Goal: Task Accomplishment & Management: Manage account settings

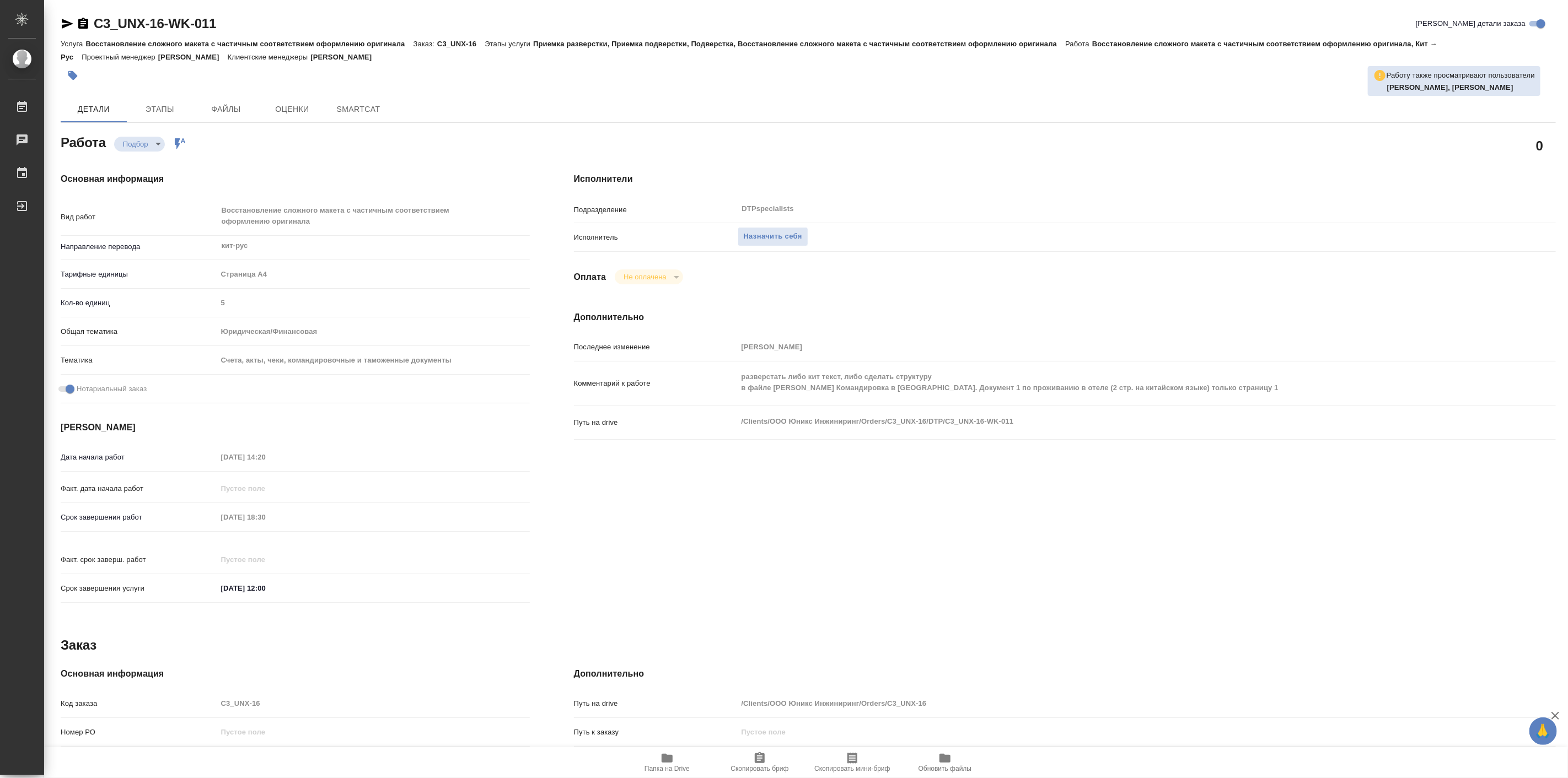
type textarea "x"
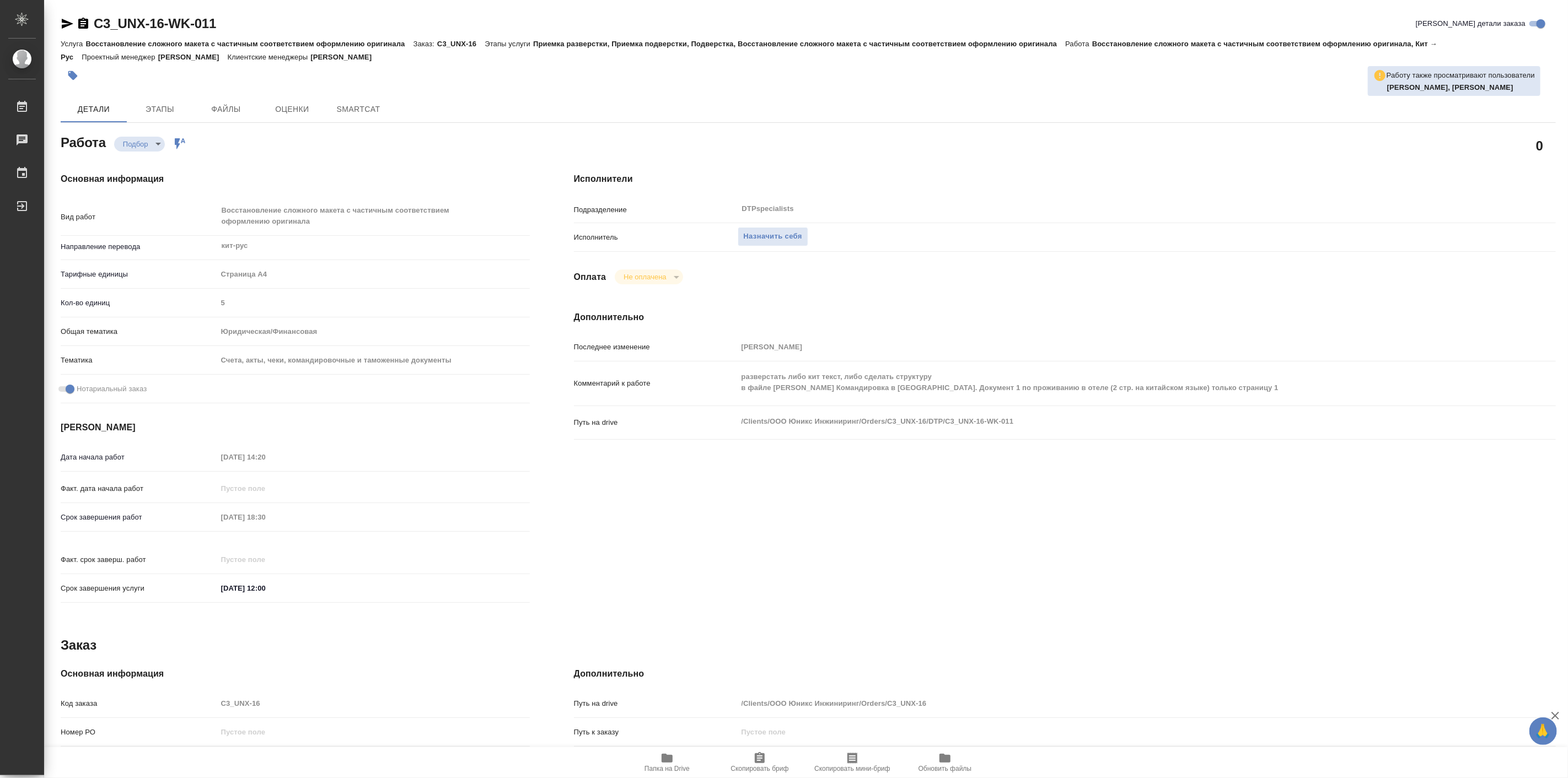
type textarea "x"
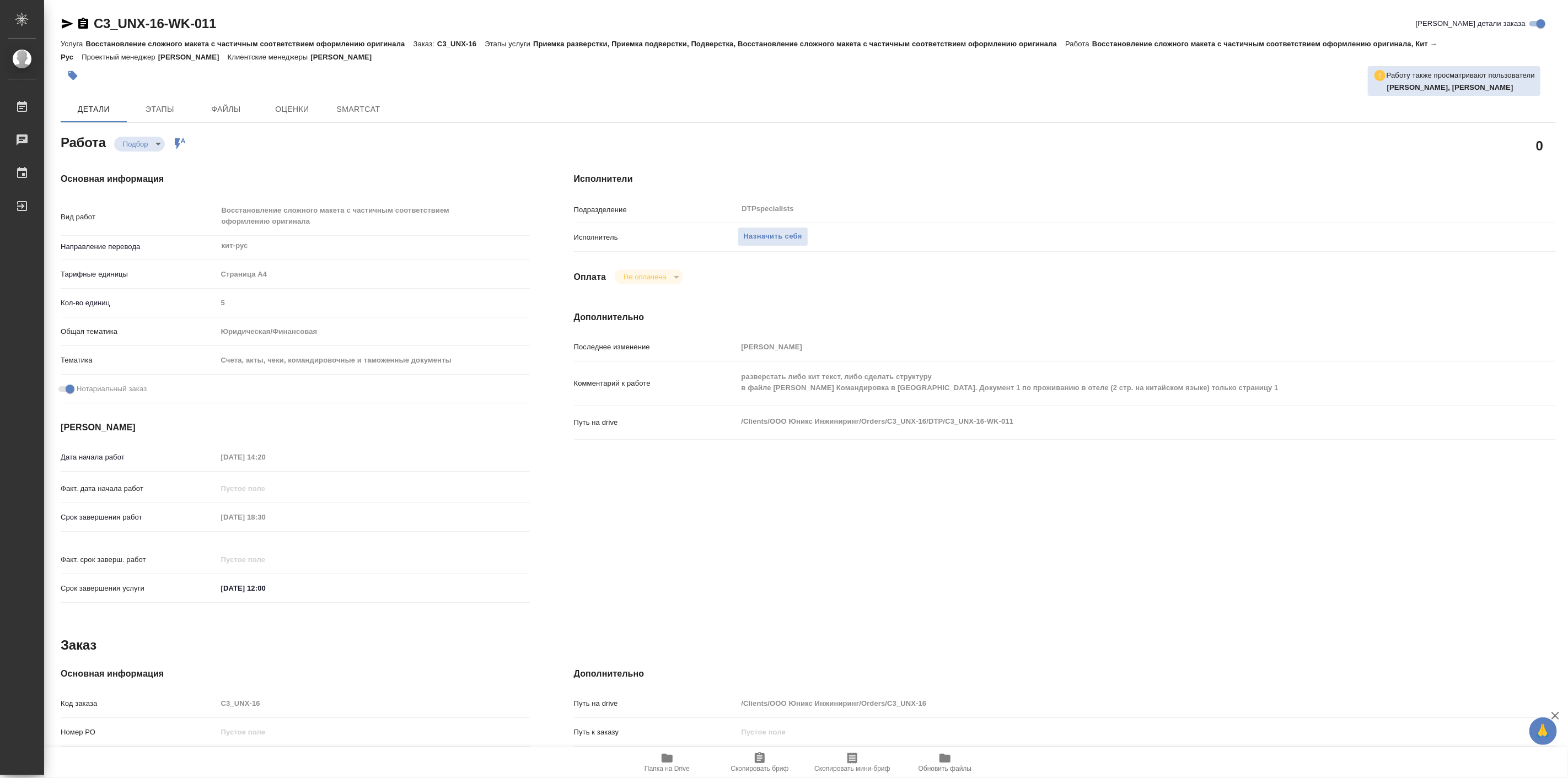
type textarea "x"
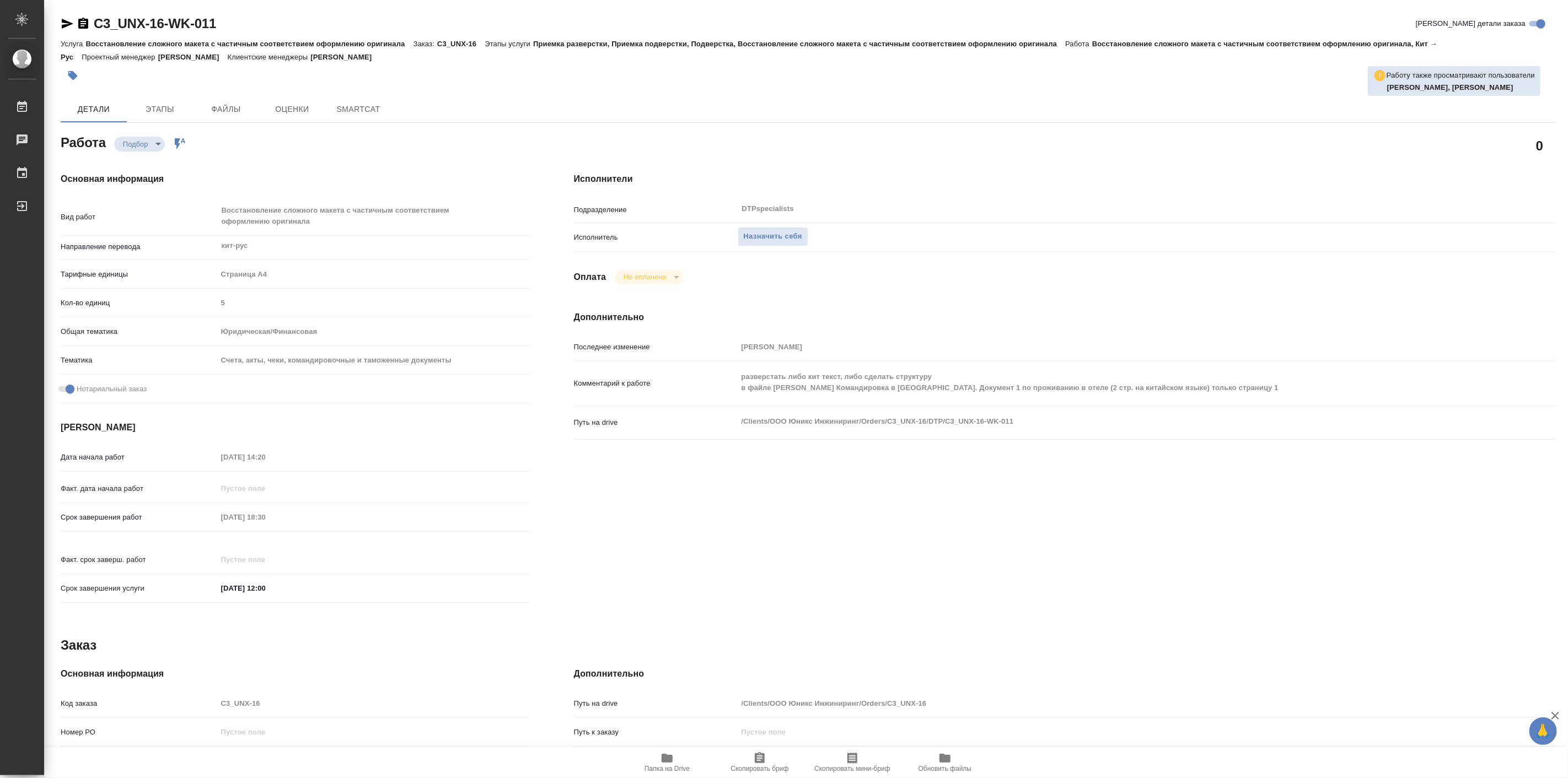
type textarea "x"
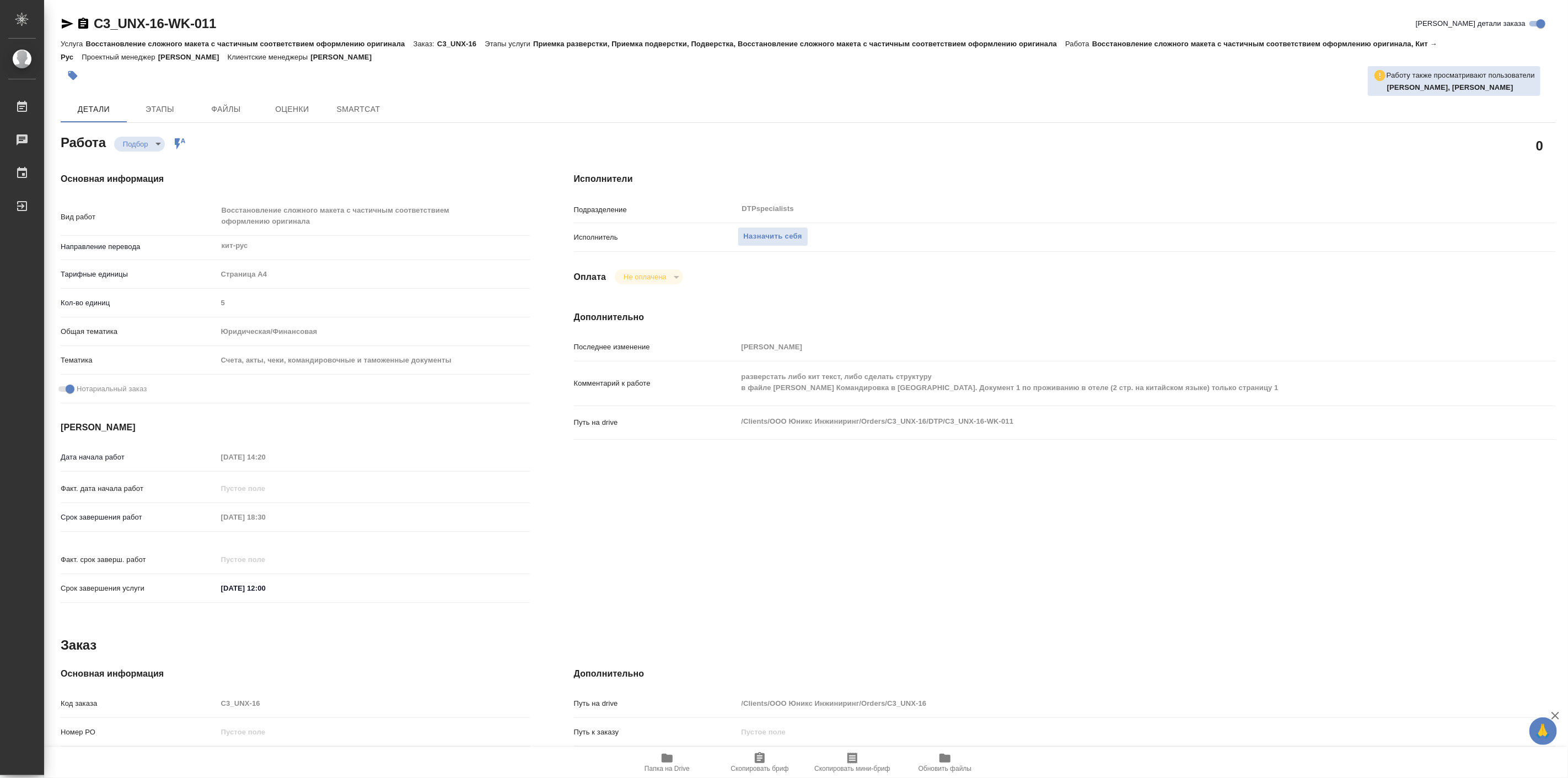
type textarea "x"
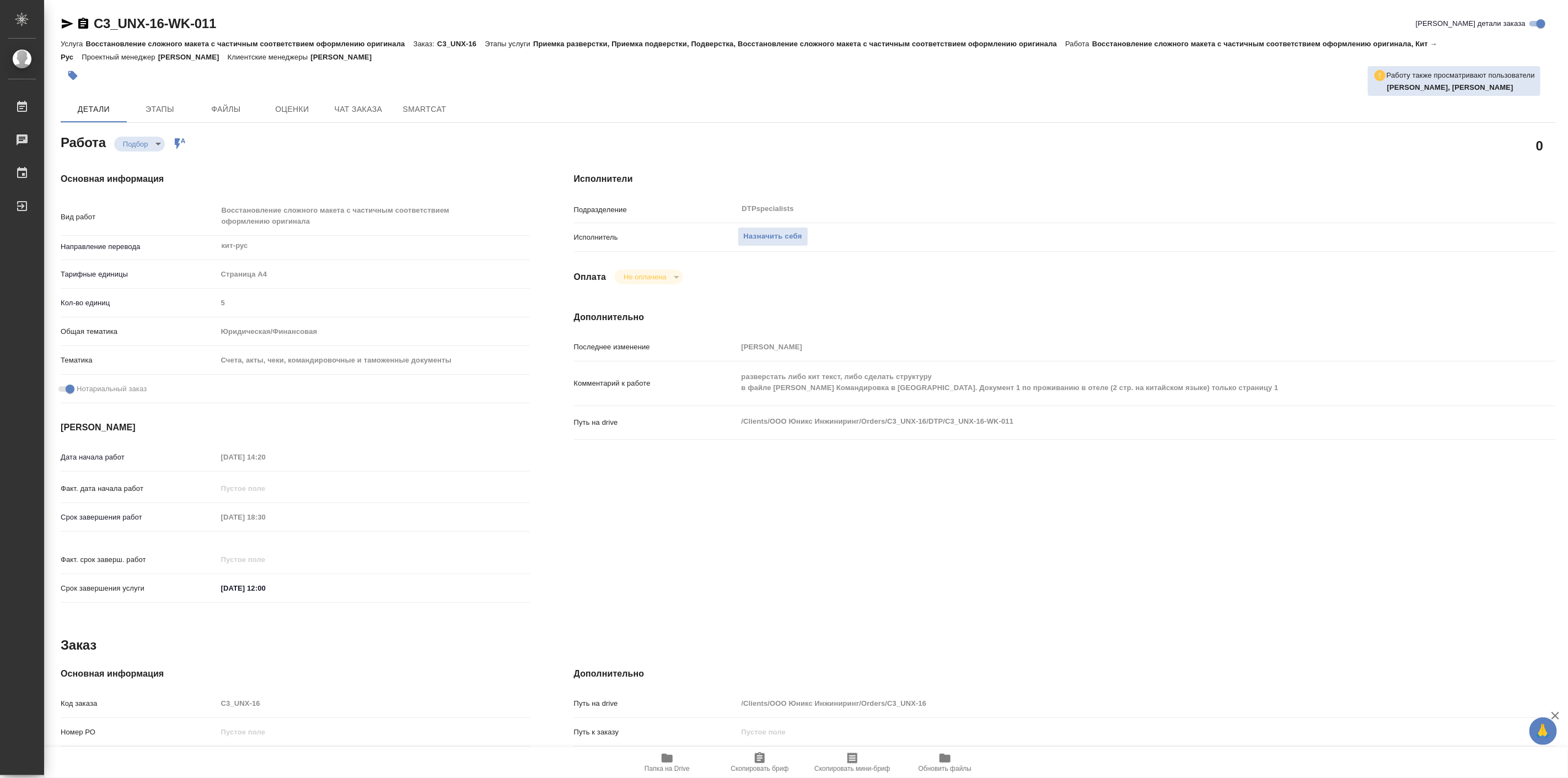
type textarea "x"
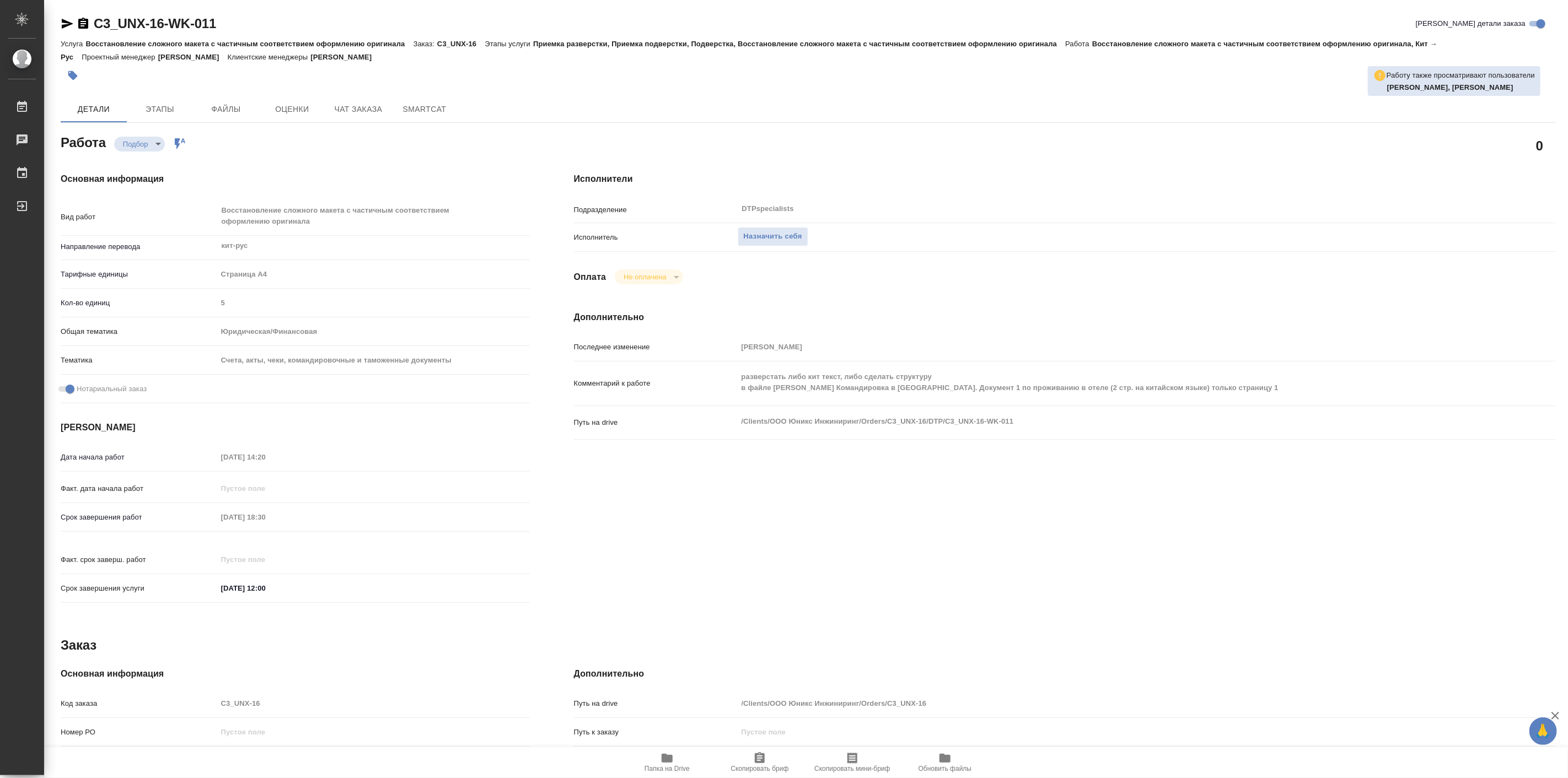
type textarea "x"
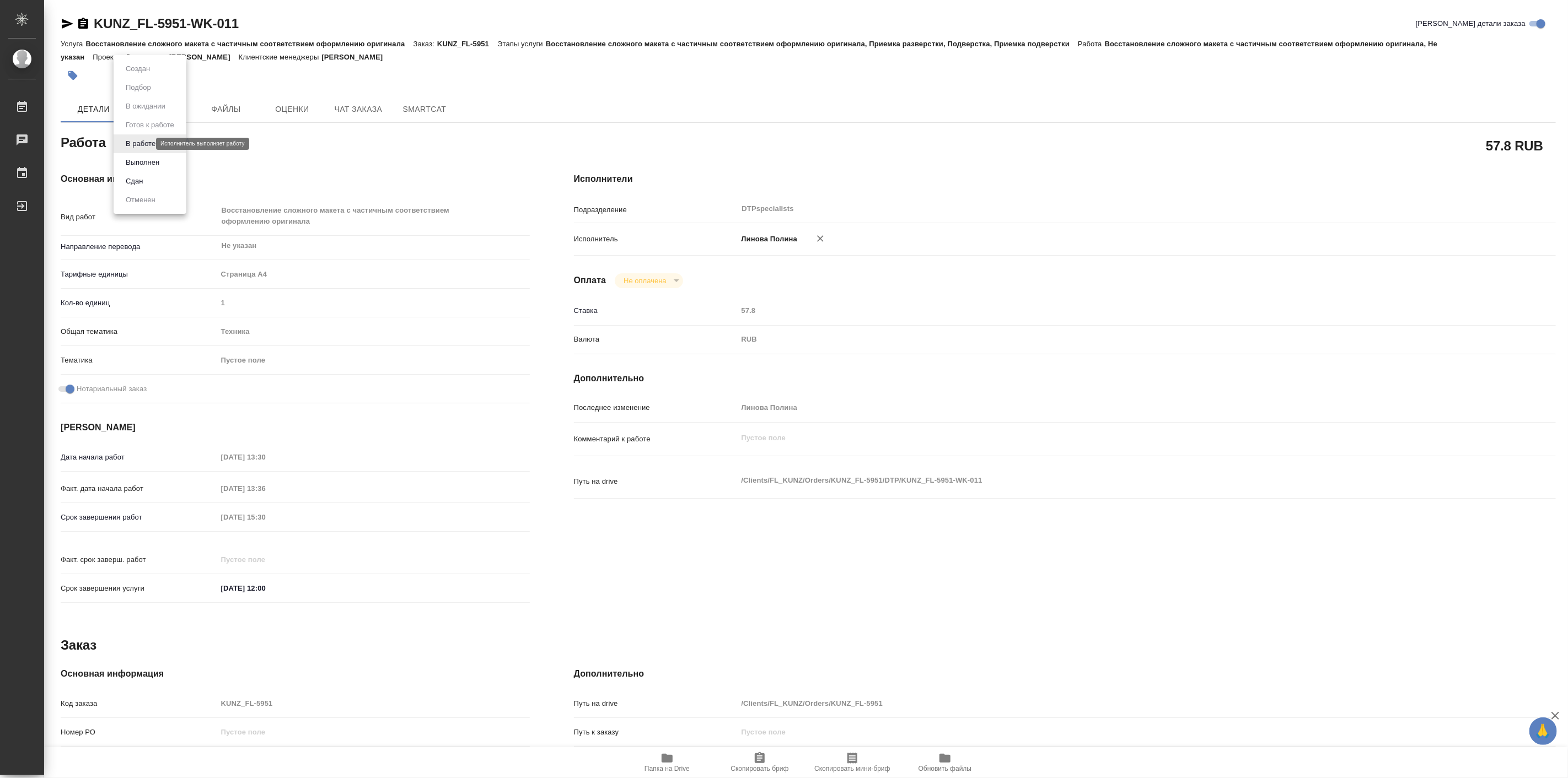
click at [142, 142] on body "🙏 .cls-1 fill:#fff; AWATERA [PERSON_NAME] Работы 0 Чаты График Выйти KUNZ_FL-59…" at bounding box center [784, 389] width 1568 height 778
click at [151, 163] on button "Выполнен" at bounding box center [143, 162] width 40 height 12
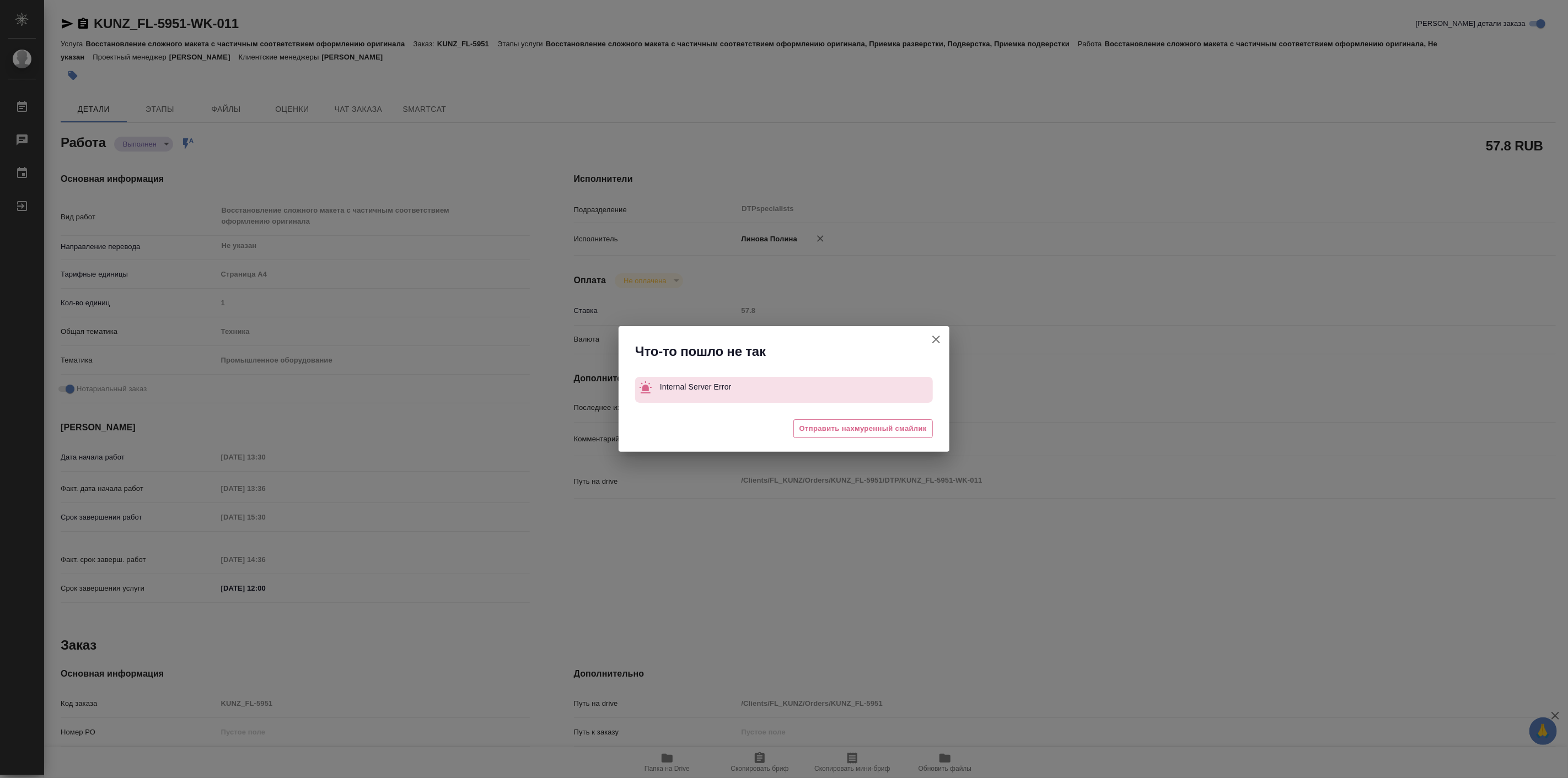
type textarea "x"
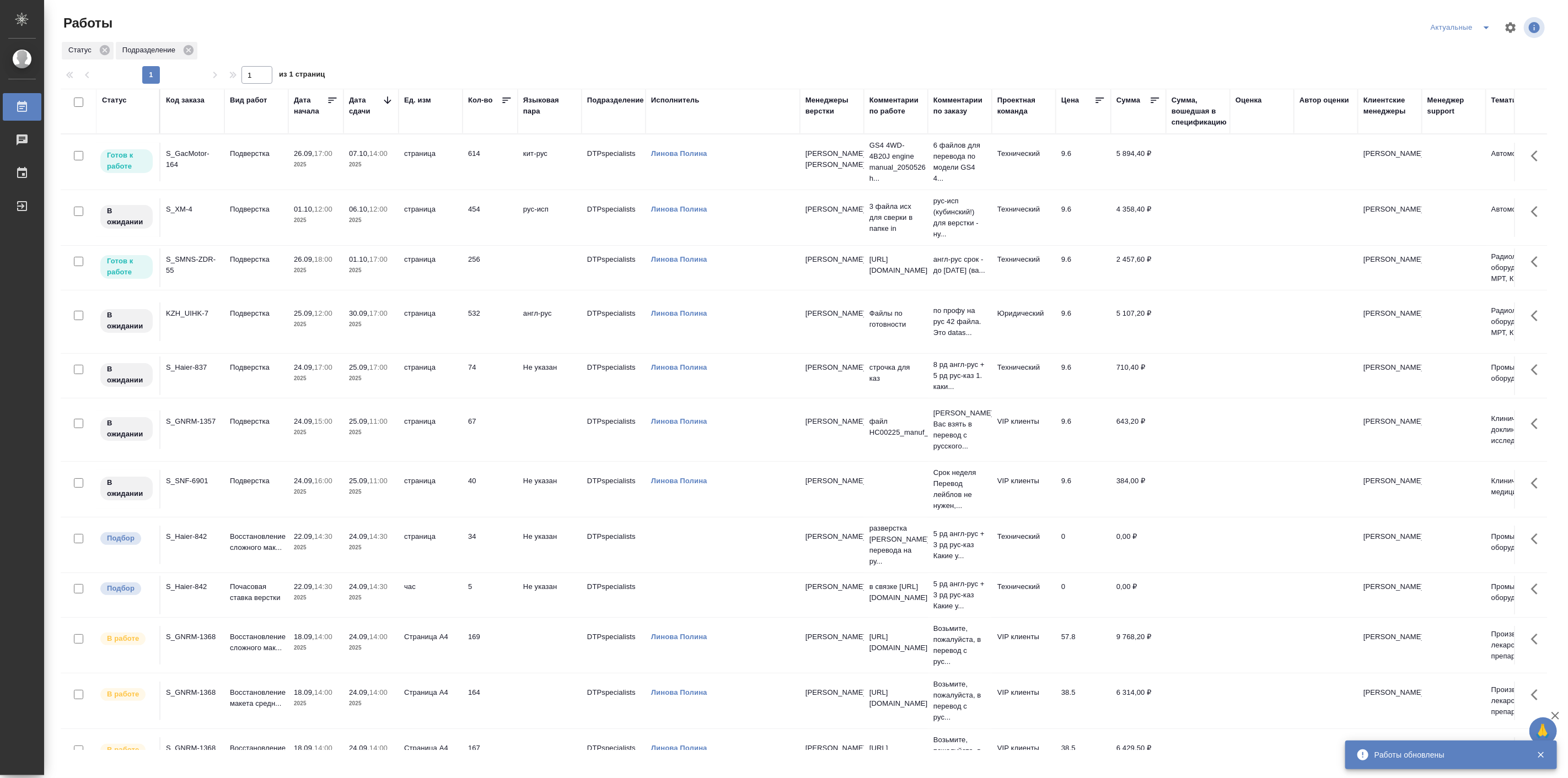
scroll to position [152, 0]
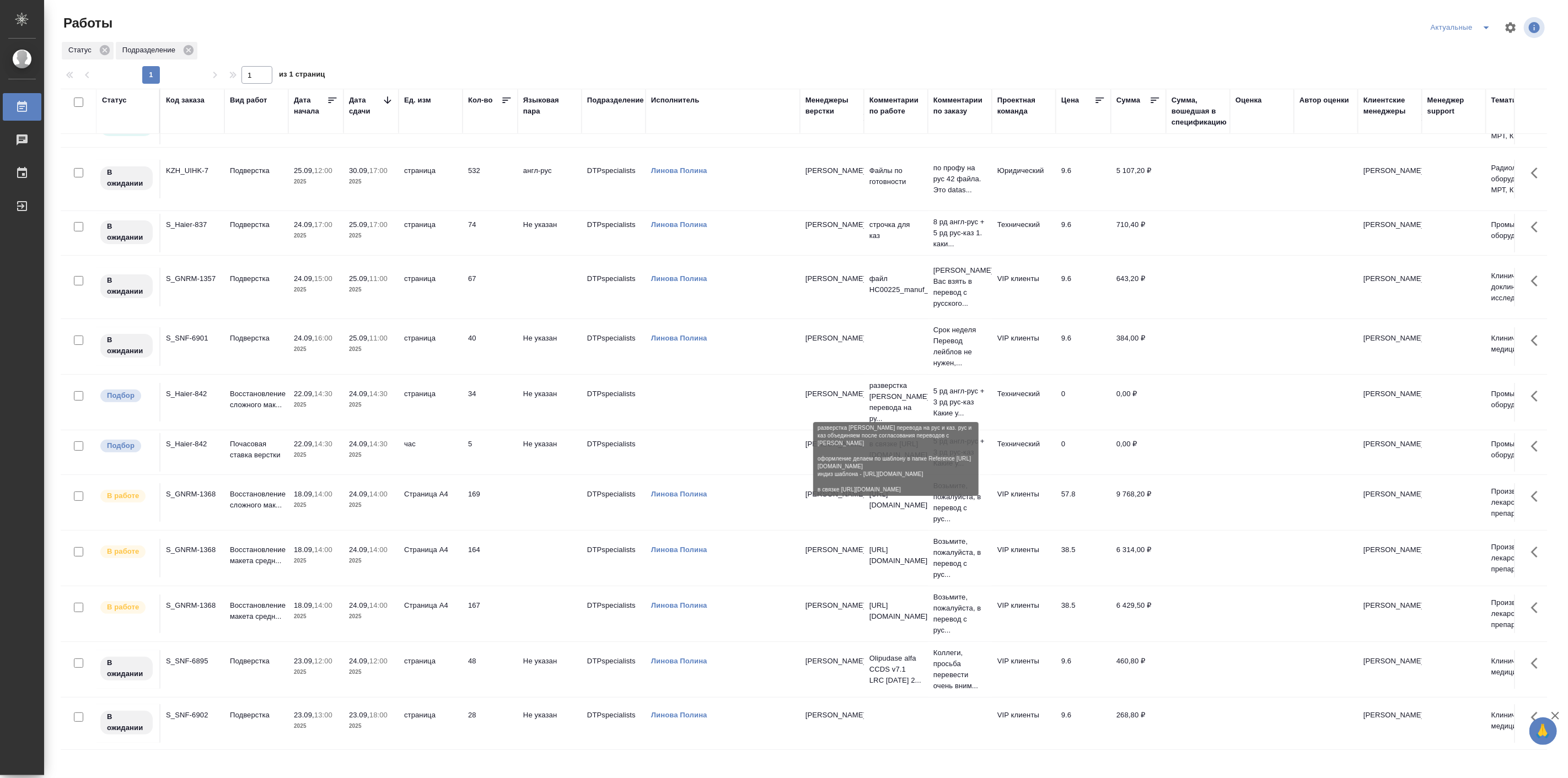
click at [899, 397] on p "разверстка мануала дла перевода на ру..." at bounding box center [896, 402] width 53 height 44
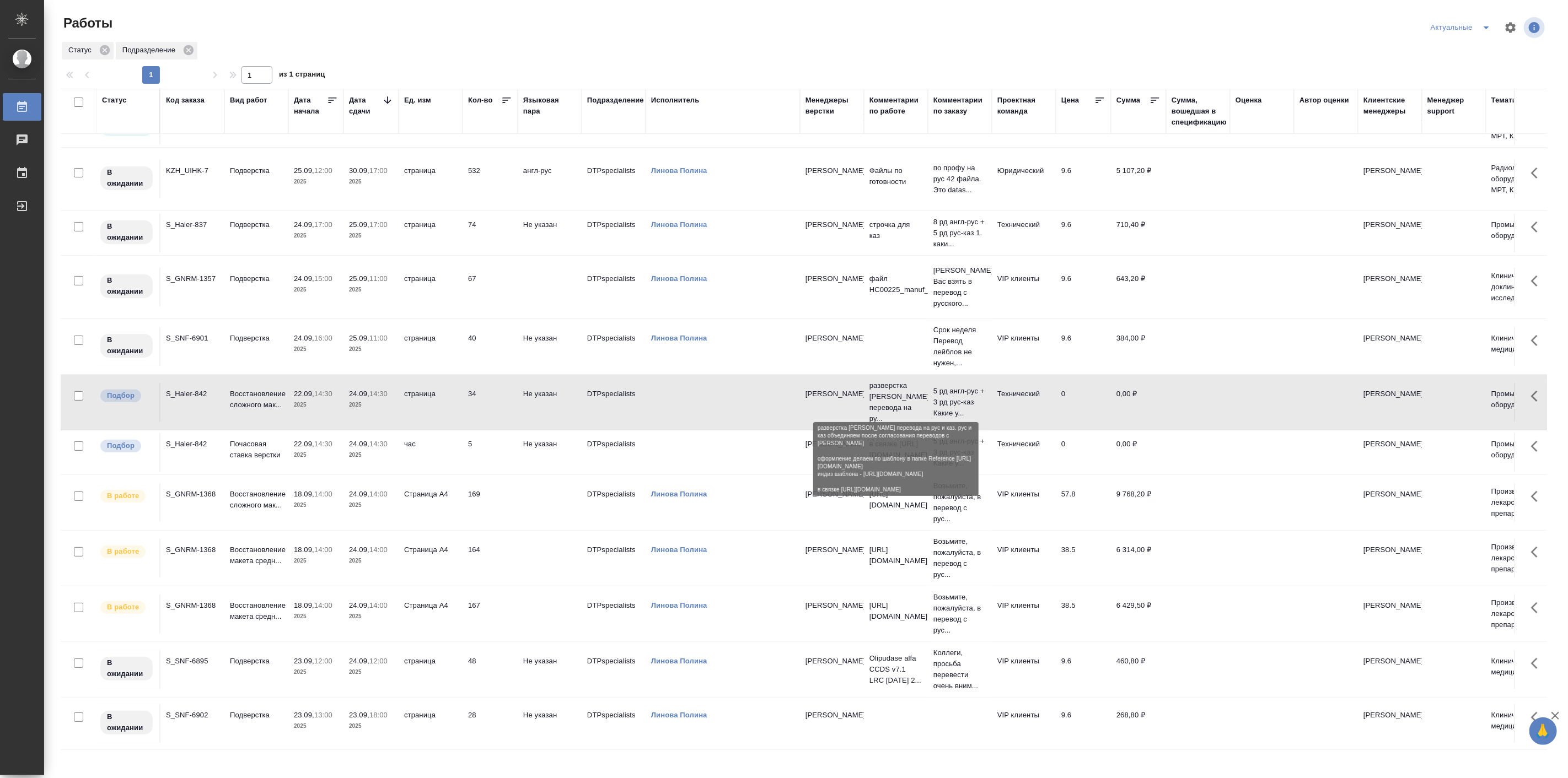
click at [899, 397] on p "разверстка мануала дла перевода на ру..." at bounding box center [896, 402] width 53 height 44
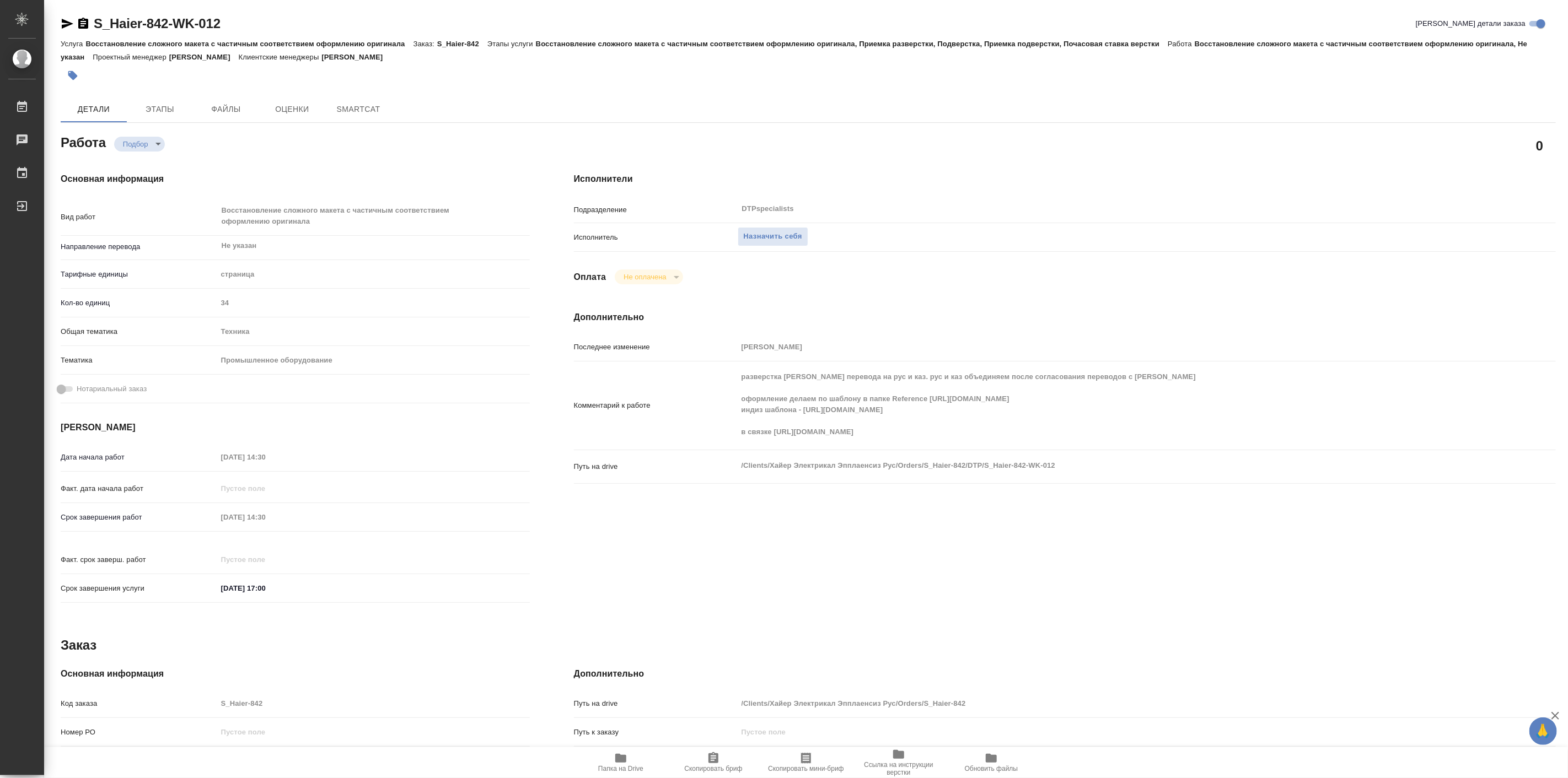
type textarea "x"
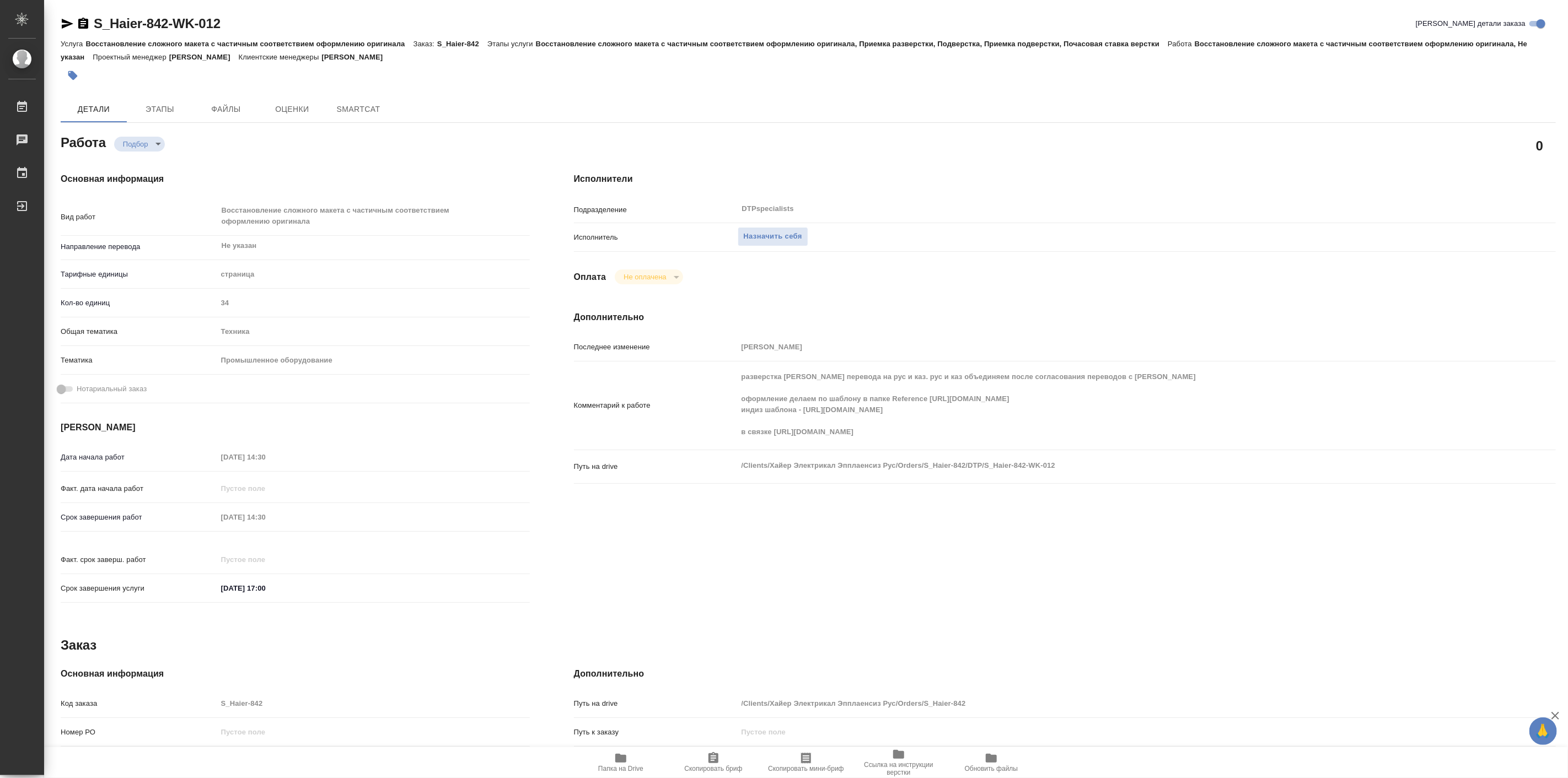
type textarea "x"
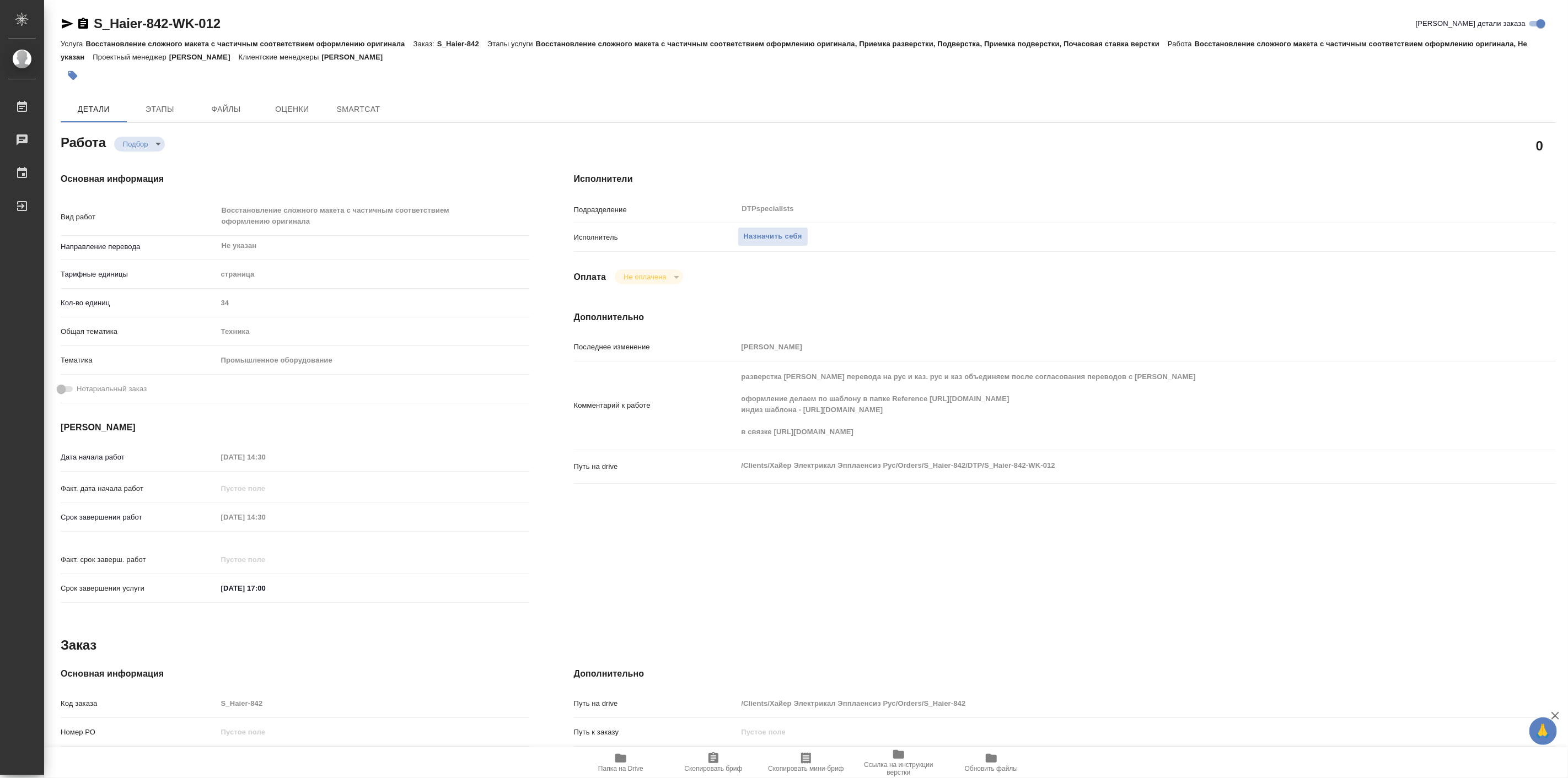
type textarea "x"
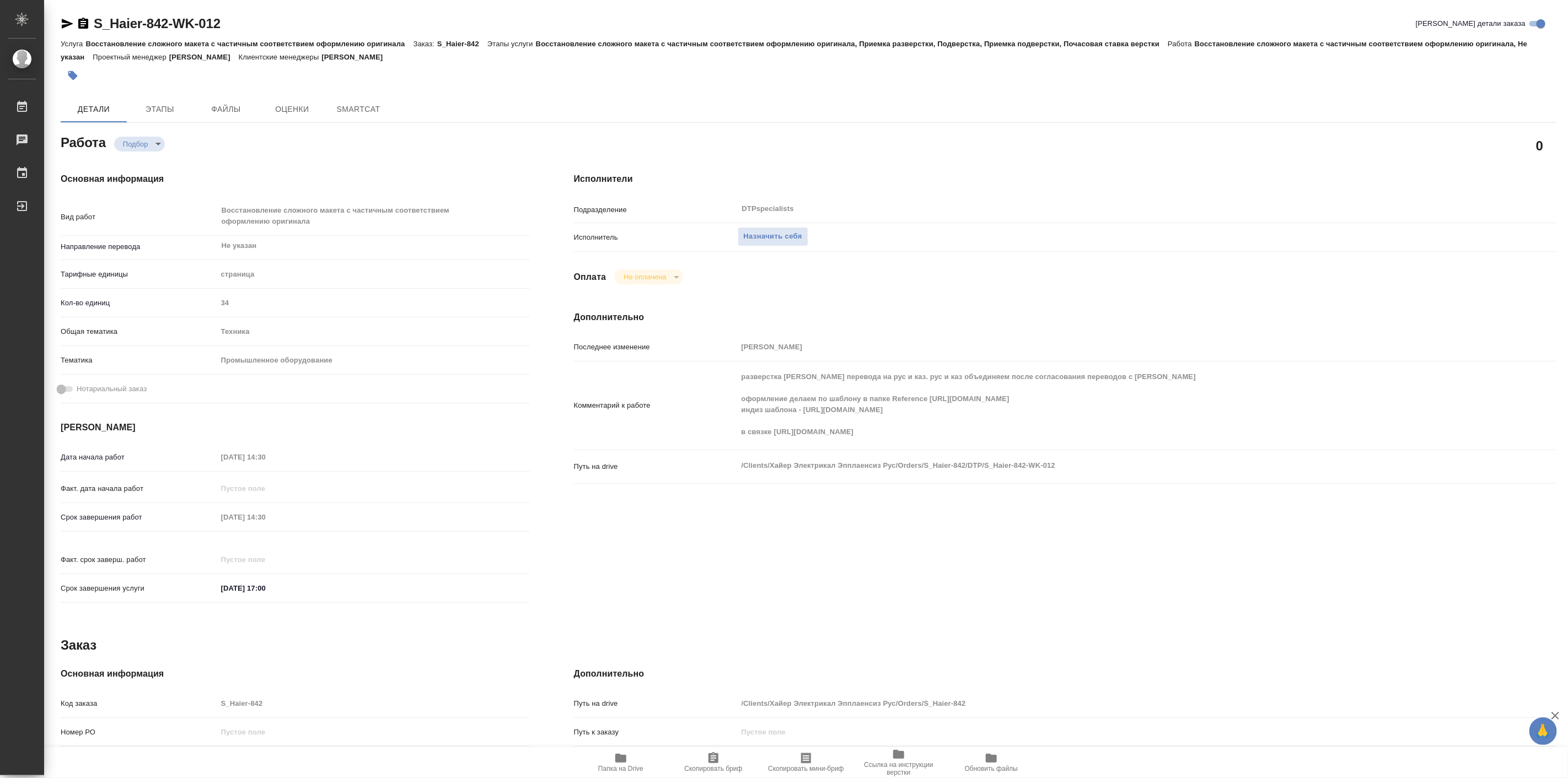
type textarea "x"
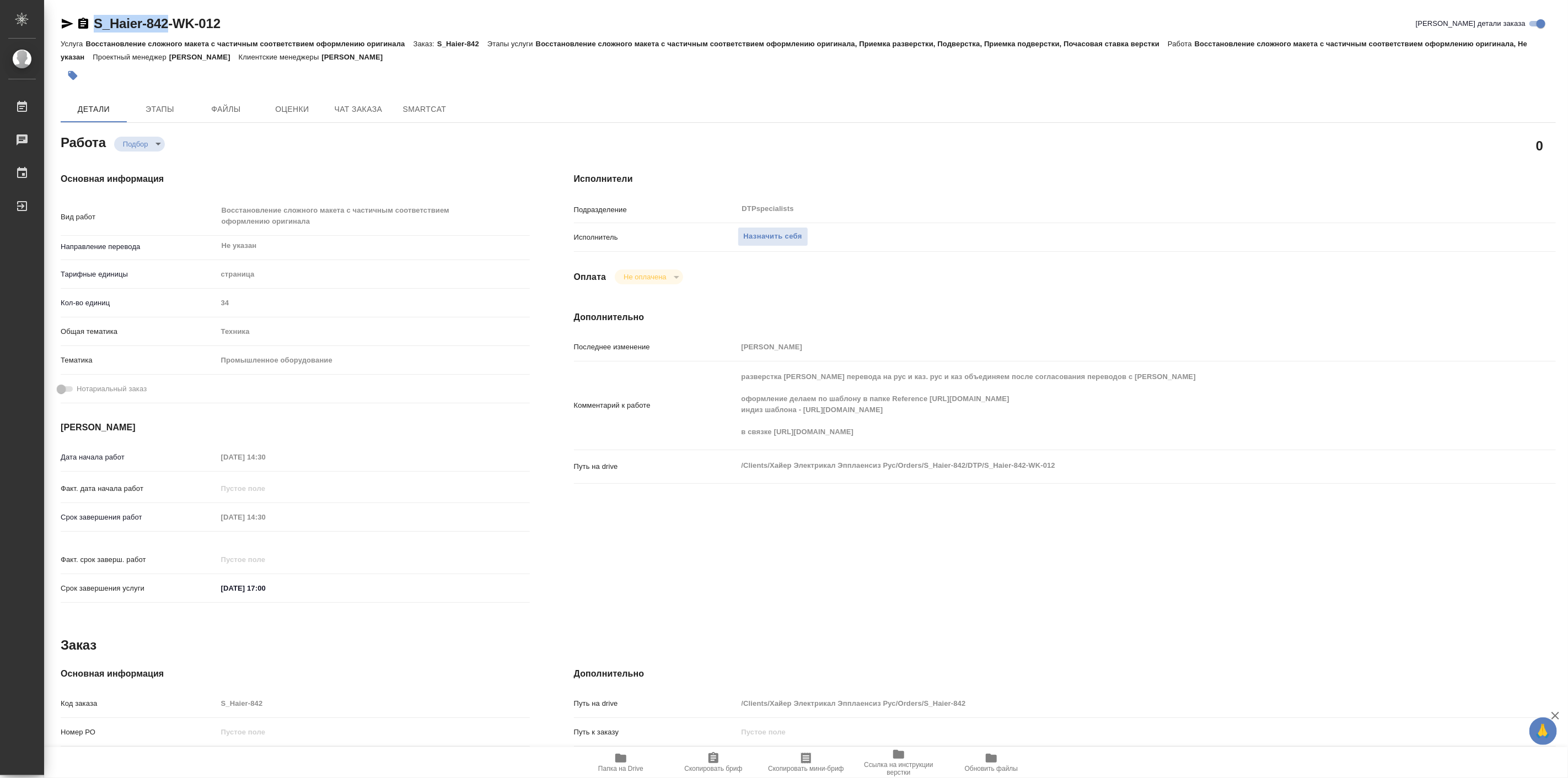
drag, startPoint x: 87, startPoint y: 1, endPoint x: 171, endPoint y: 19, distance: 85.9
click at [171, 19] on div "S_Haier-842-WK-012 Кратко детали заказа Услуга Восстановление сложного макета с…" at bounding box center [808, 505] width 1507 height 1010
type textarea "x"
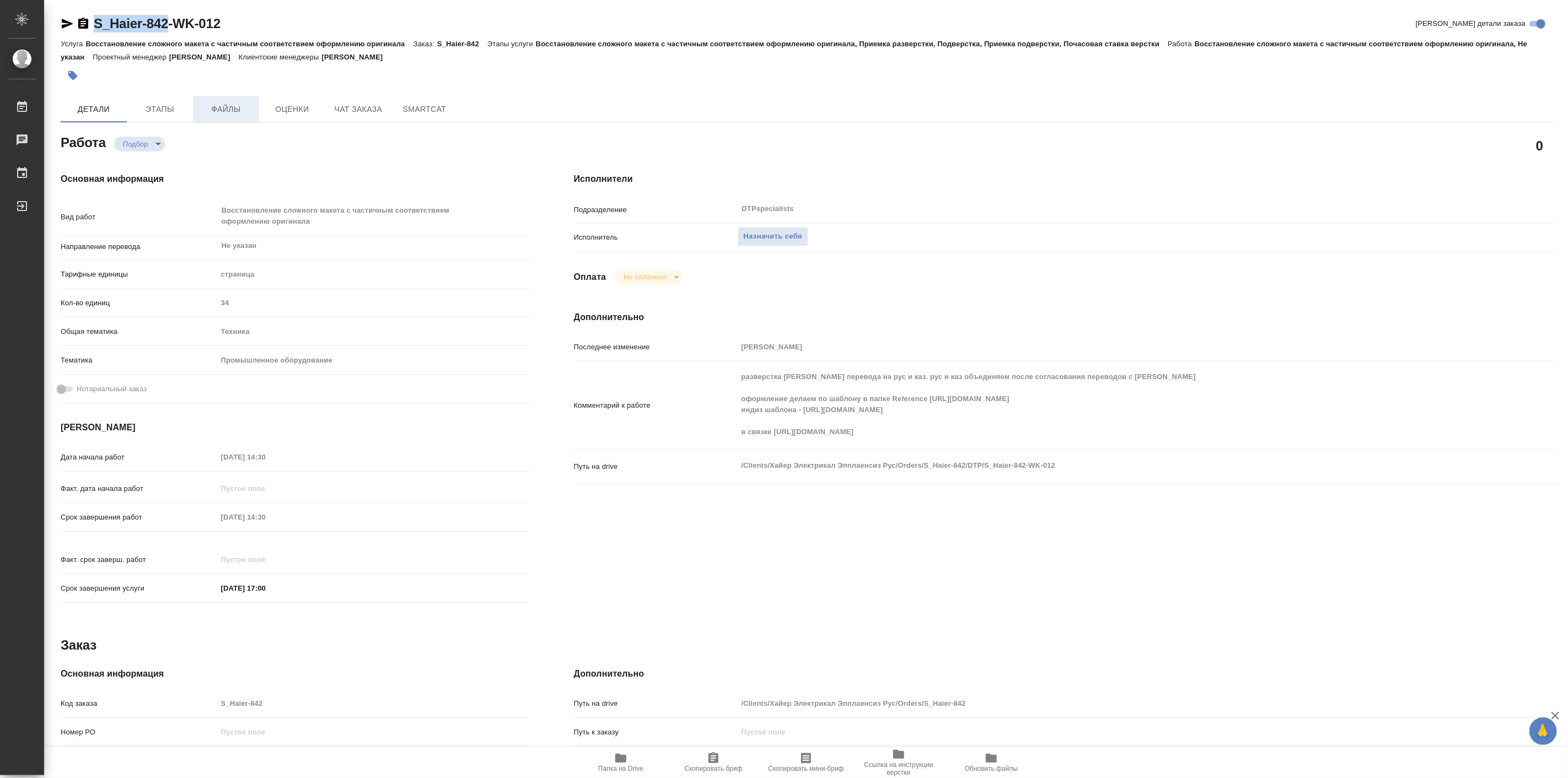
type textarea "x"
copy link "S_Haier-842"
type textarea "x"
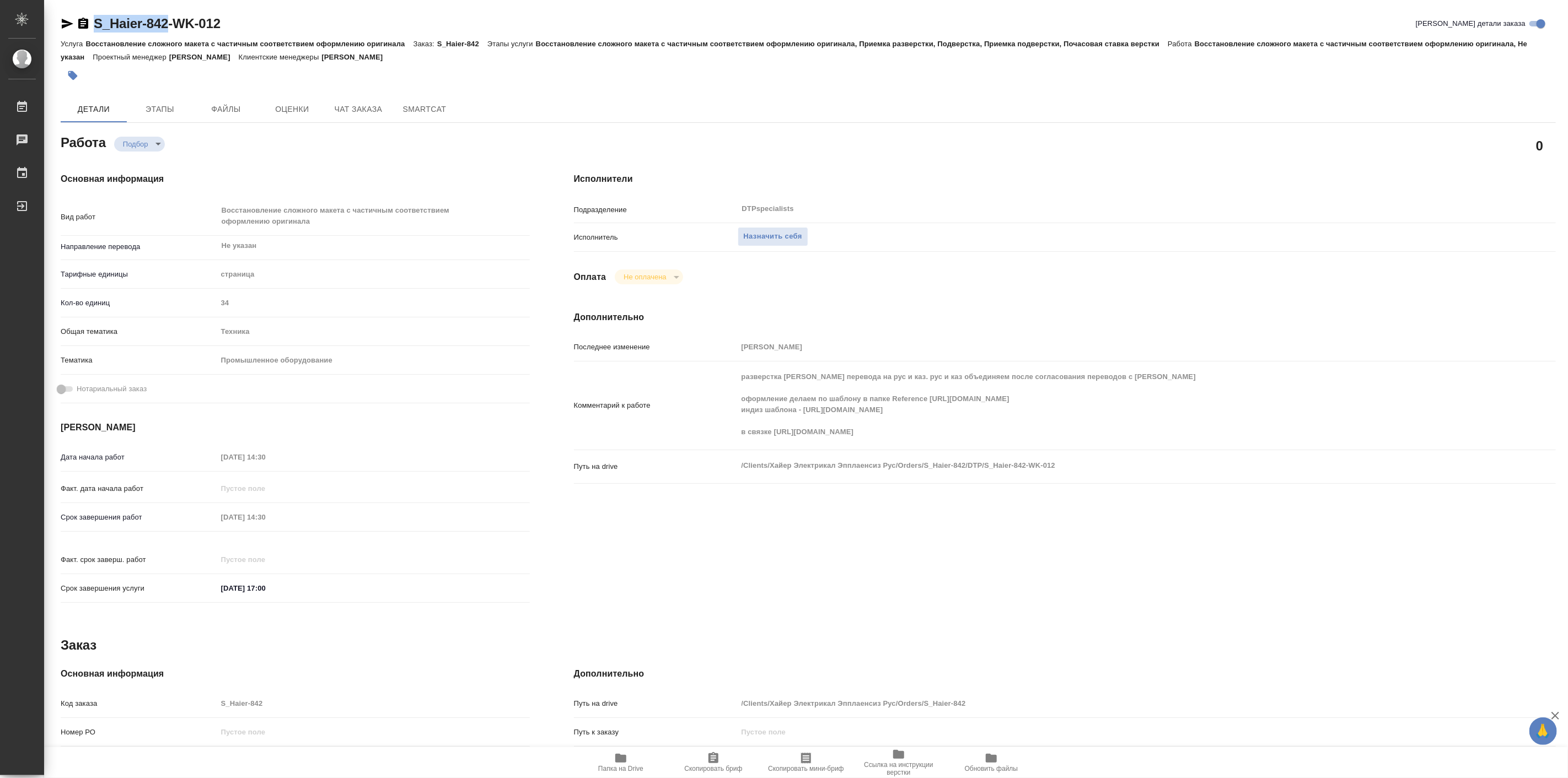
type textarea "x"
click at [619, 748] on button "Папка на Drive" at bounding box center [621, 762] width 93 height 31
drag, startPoint x: 499, startPoint y: 158, endPoint x: 475, endPoint y: 158, distance: 24.0
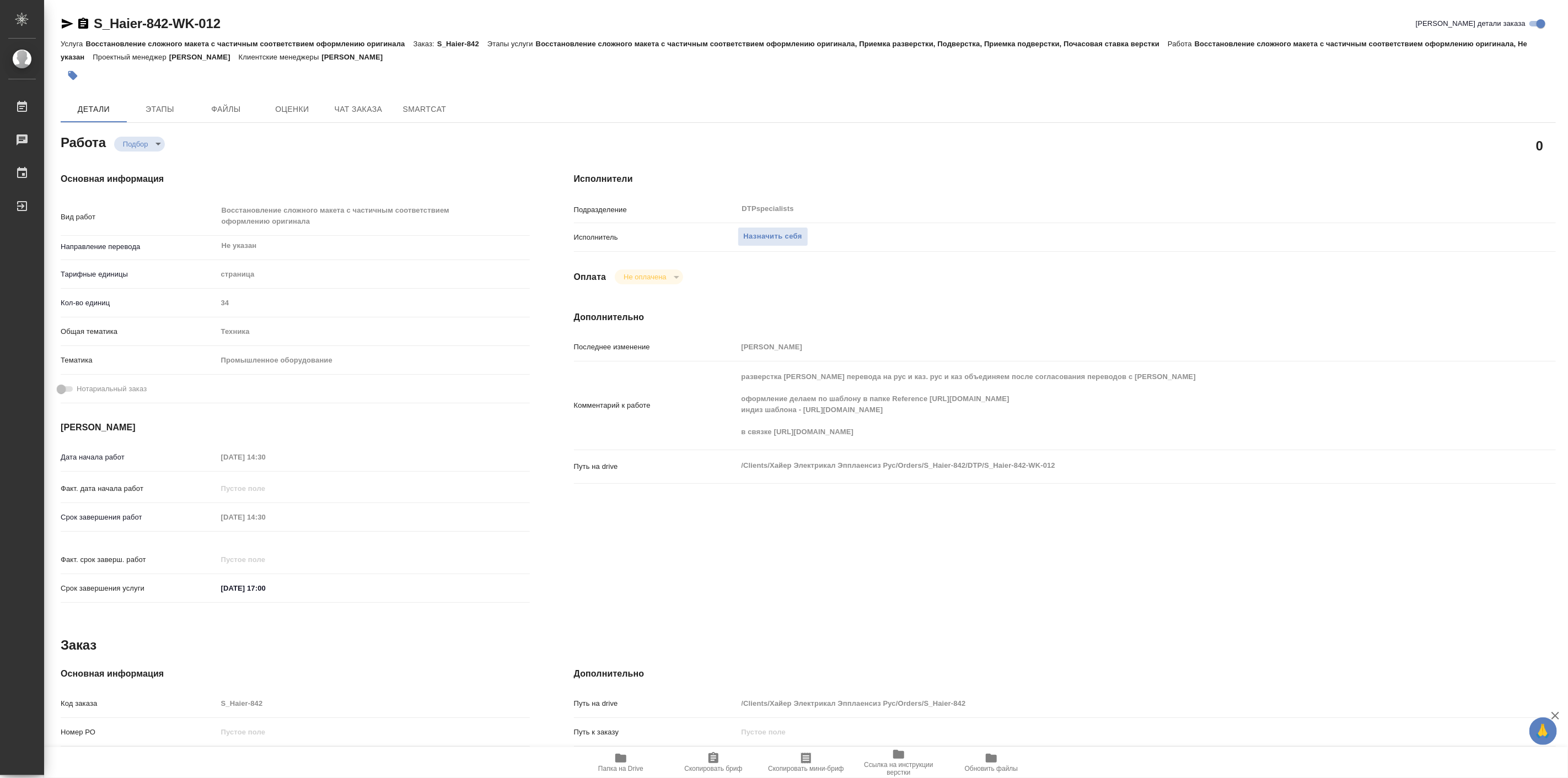
click at [499, 158] on div "Основная информация Вид работ Восстановление сложного макета с частичным соотве…" at bounding box center [295, 391] width 513 height 481
type textarea "x"
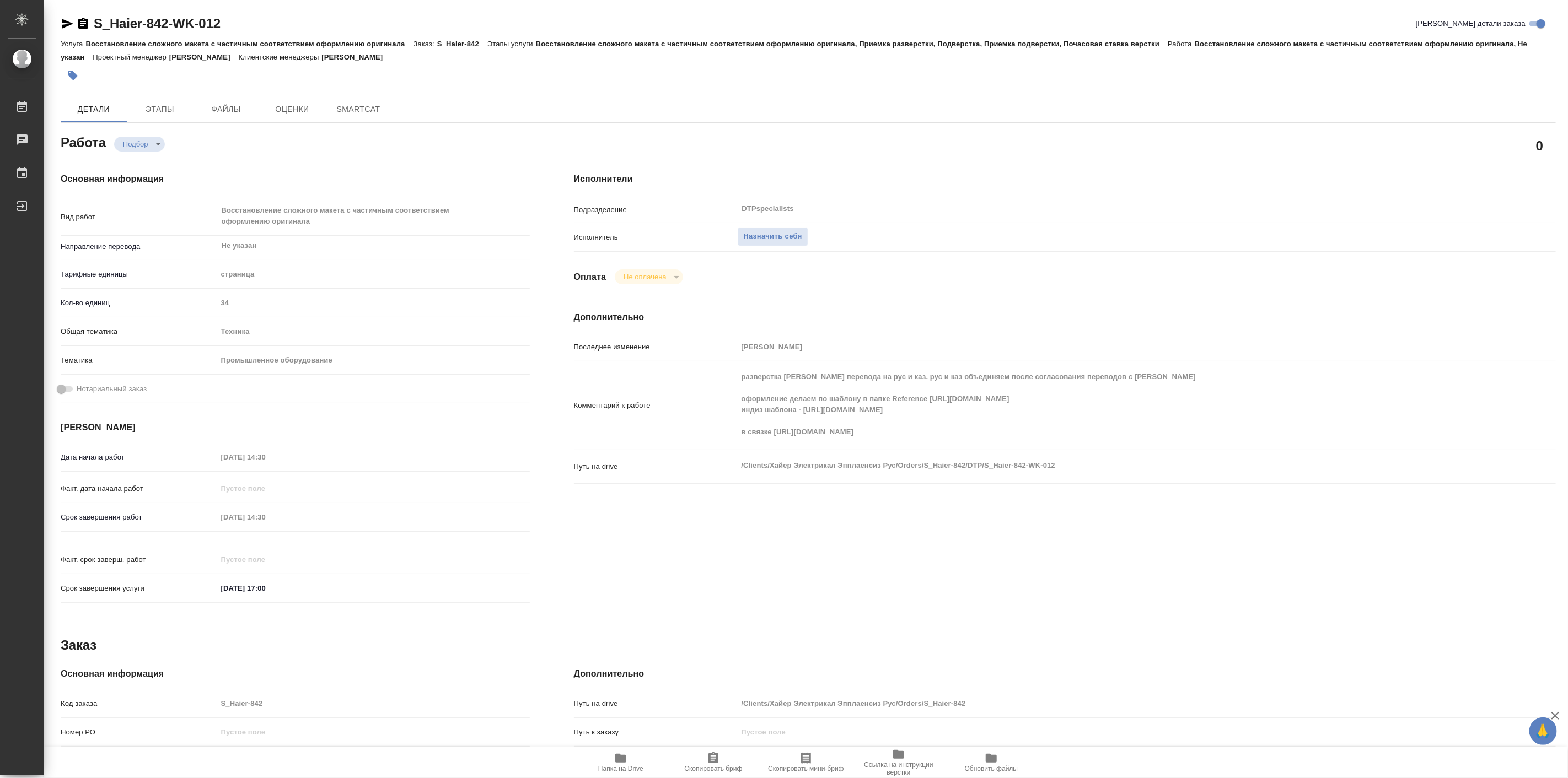
type textarea "x"
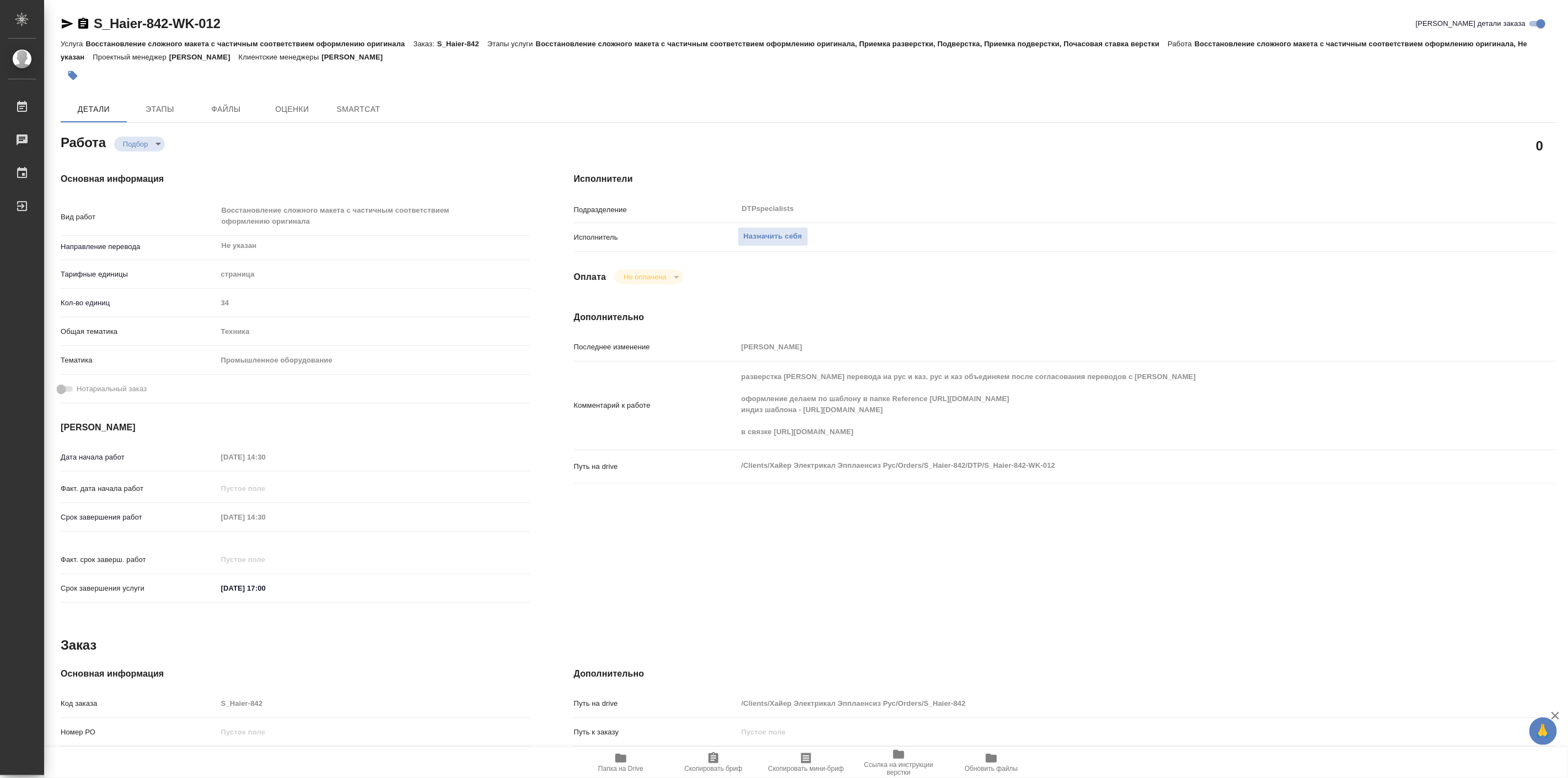
type textarea "x"
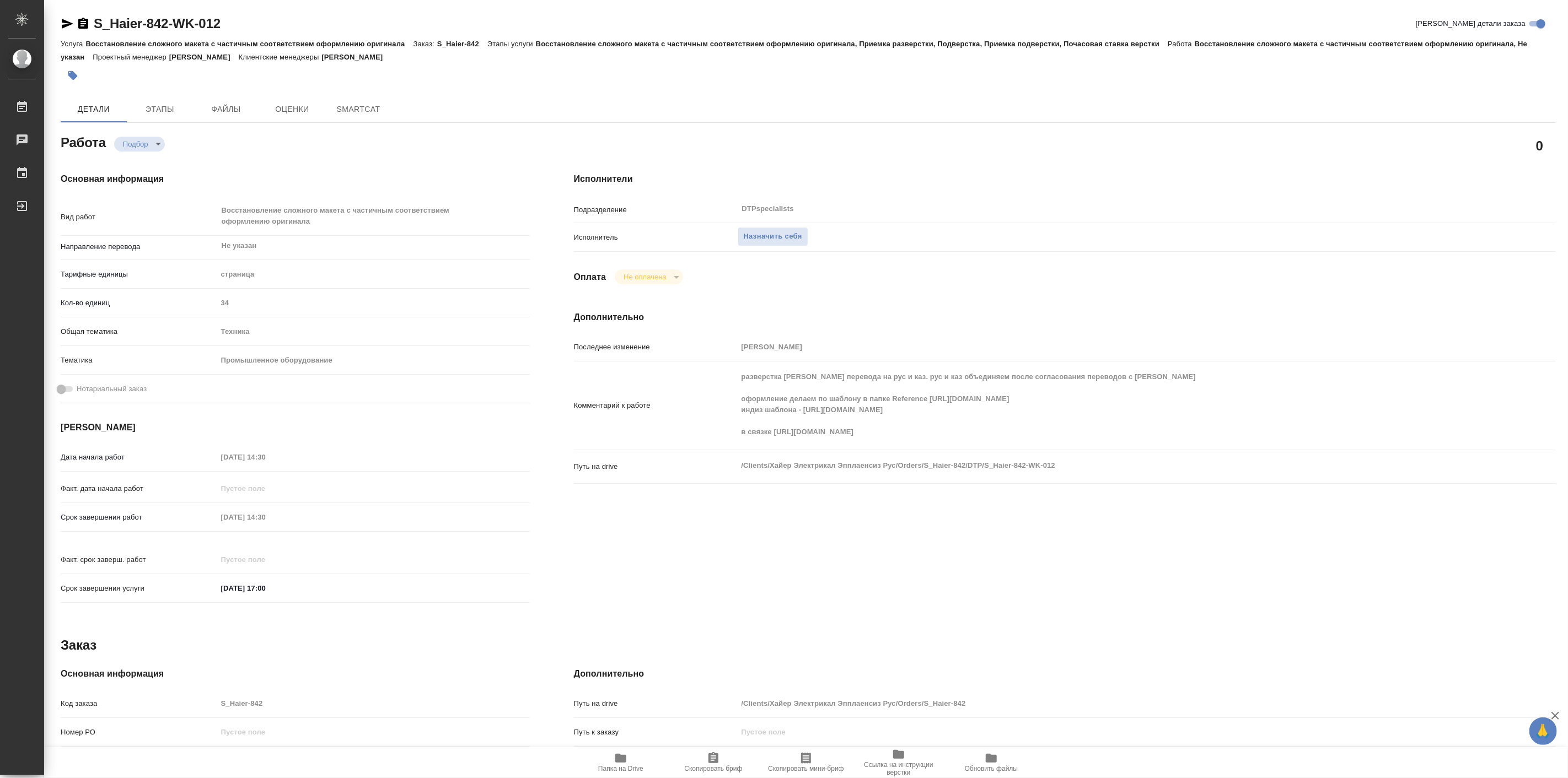
type textarea "x"
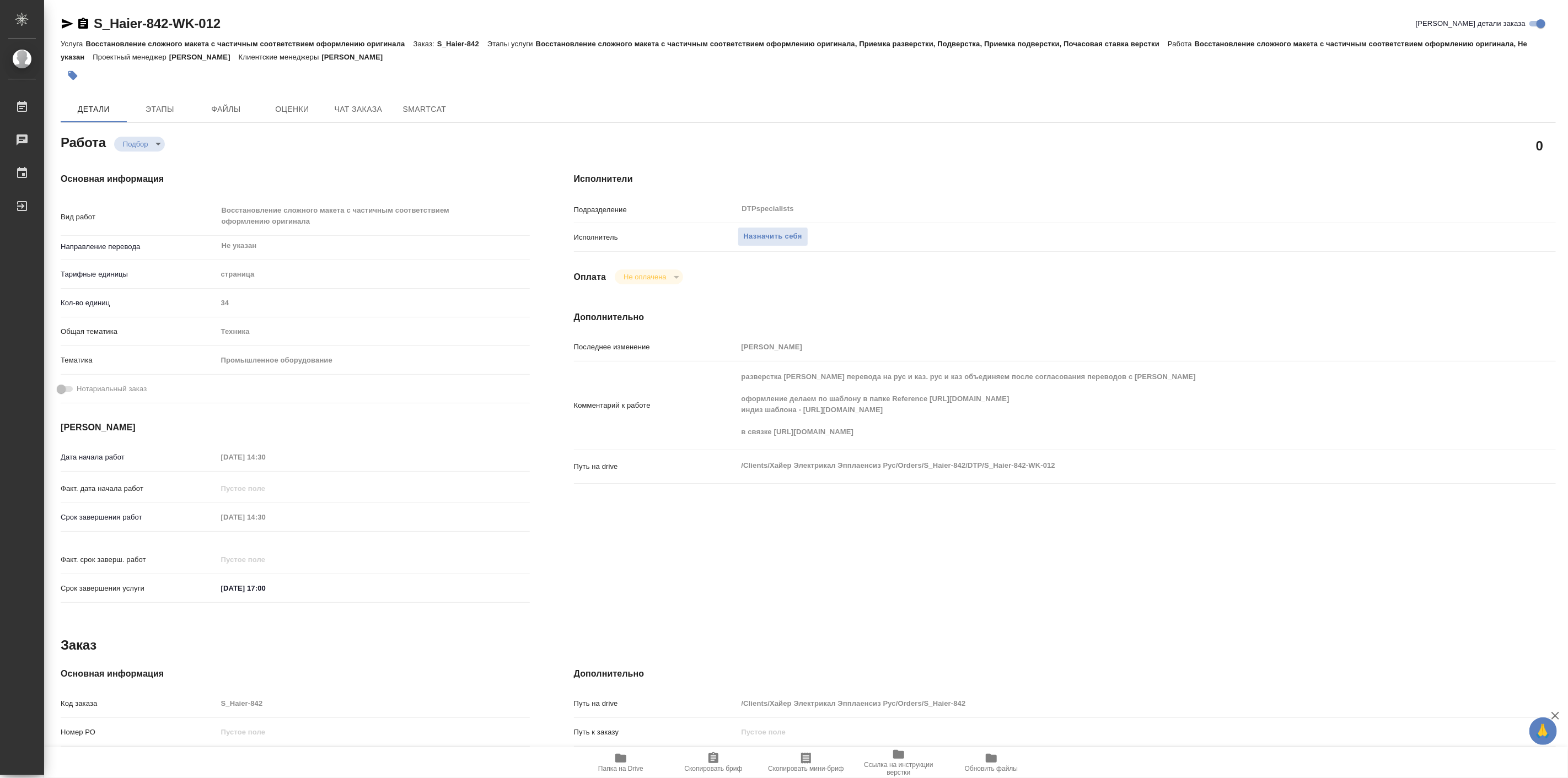
type textarea "x"
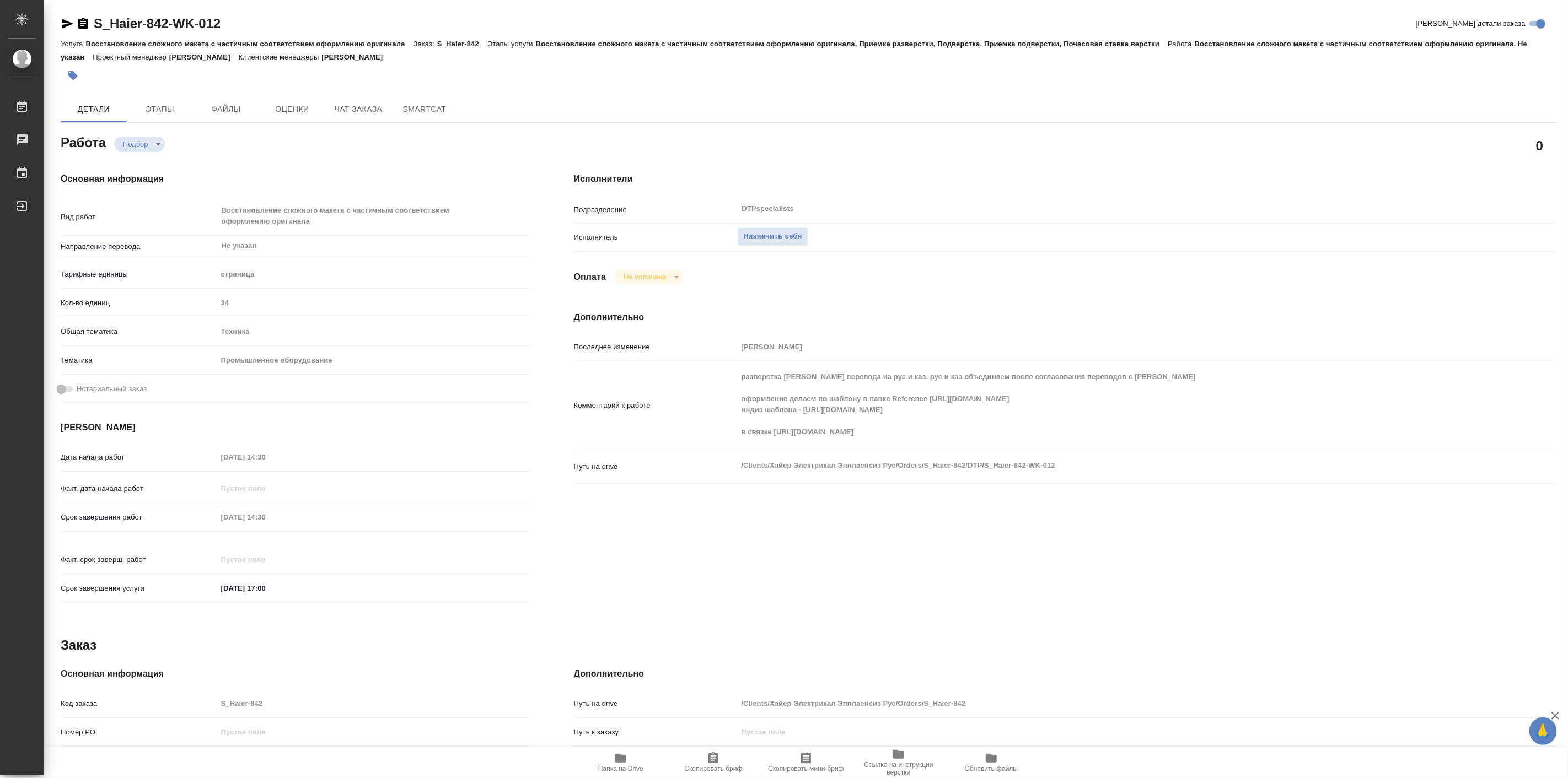
type textarea "x"
click at [83, 61] on p "Восстановление сложного макета с частичным соответствием оформлению оригинала, …" at bounding box center [793, 50] width 1466 height 22
click at [61, 20] on icon "button" at bounding box center [67, 24] width 13 height 13
click at [332, 108] on span "Чат заказа" at bounding box center [358, 109] width 53 height 13
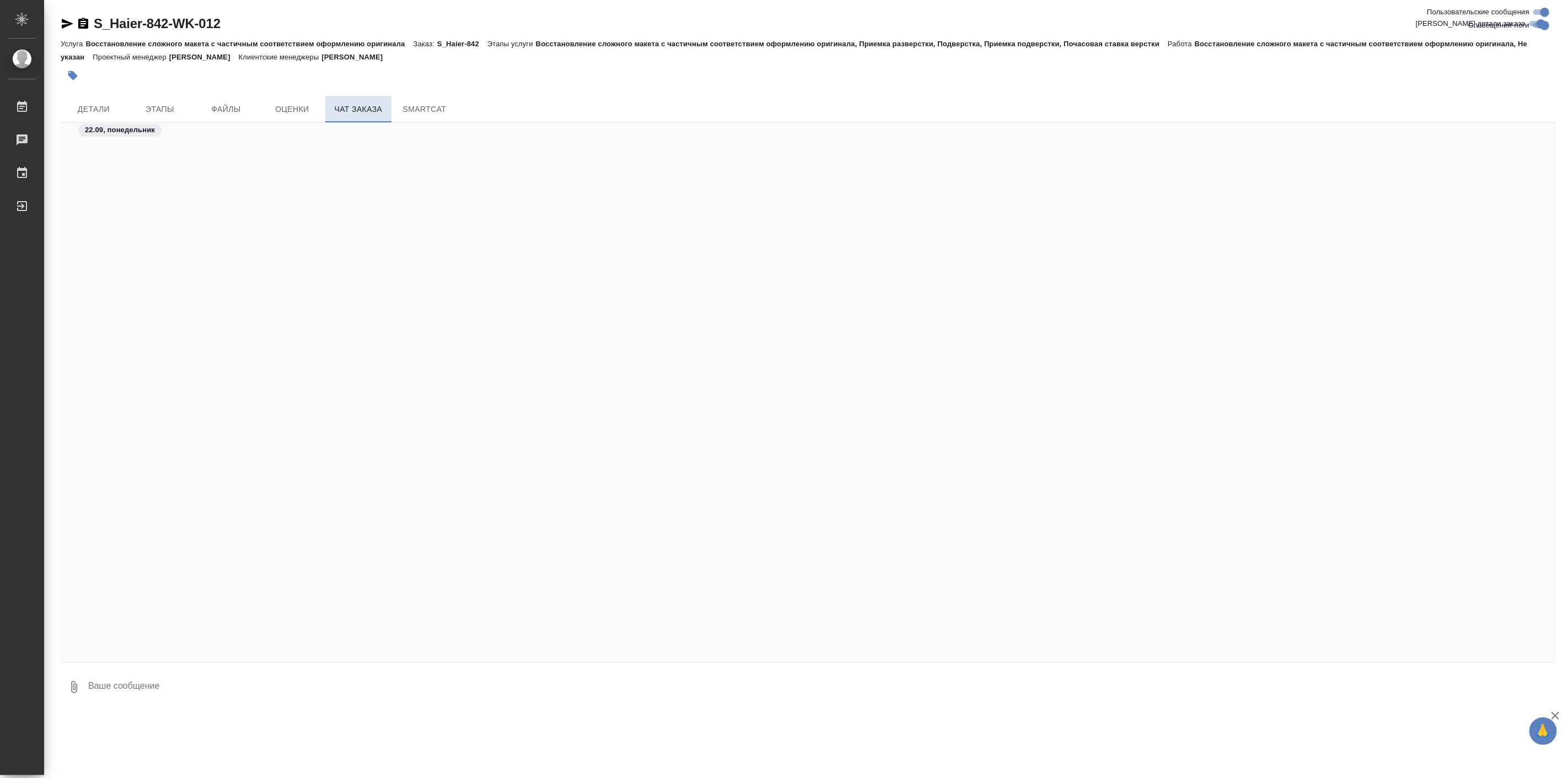
scroll to position [5075, 0]
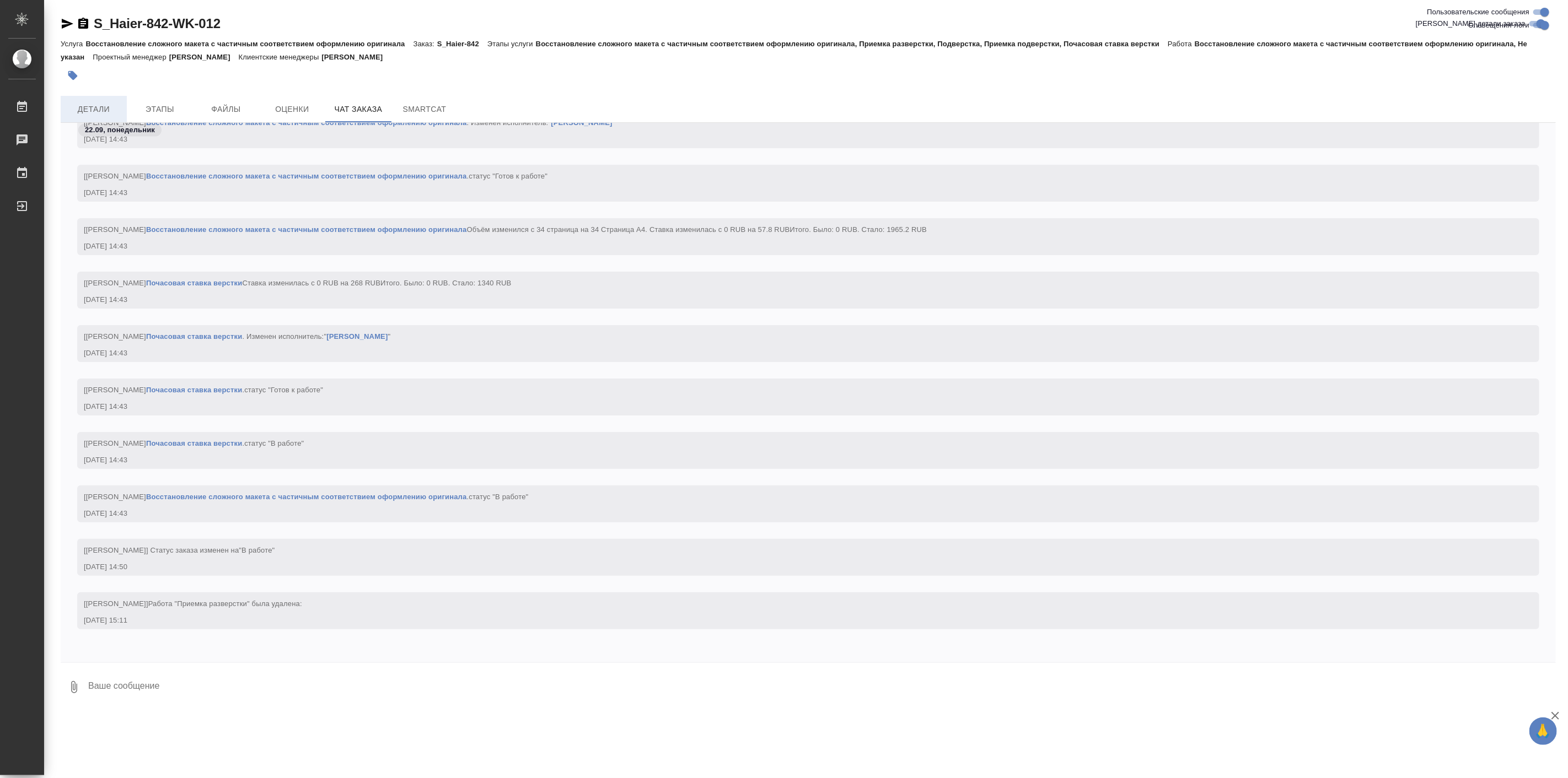
click at [72, 112] on span "Детали" at bounding box center [93, 109] width 53 height 13
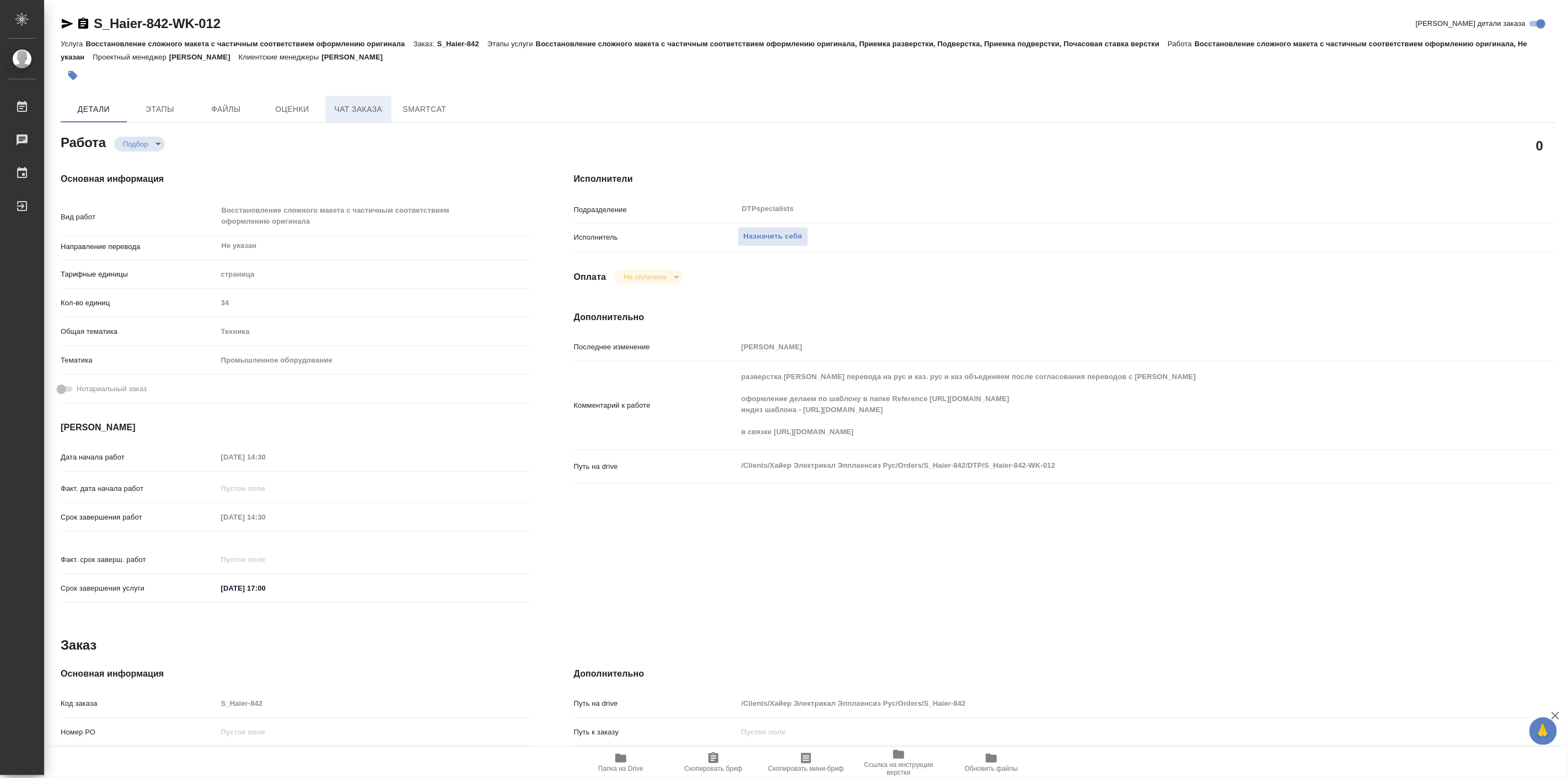
click at [382, 102] on span "Чат заказа" at bounding box center [358, 109] width 53 height 13
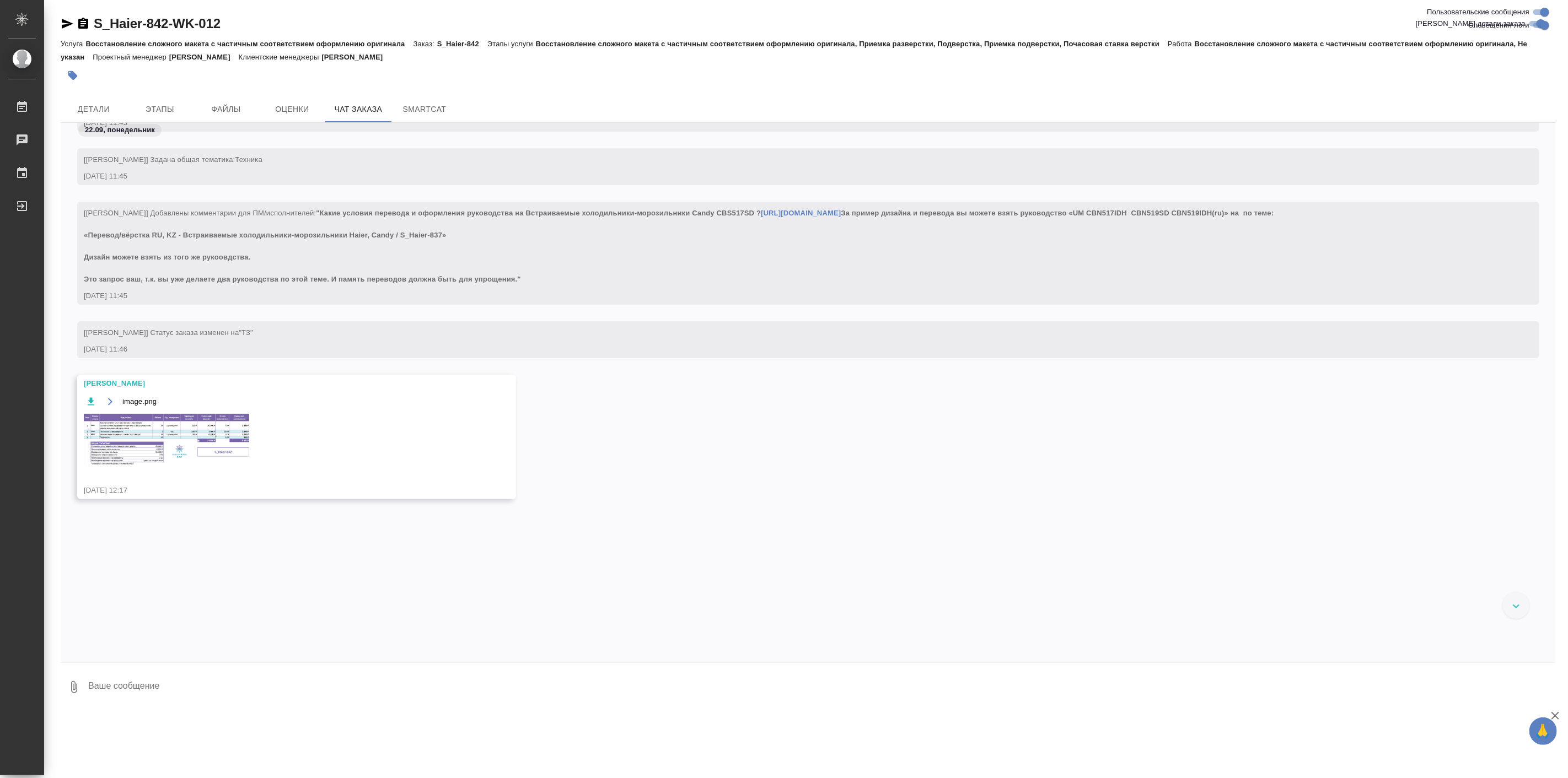
scroll to position [204, 0]
